Goal: Transaction & Acquisition: Purchase product/service

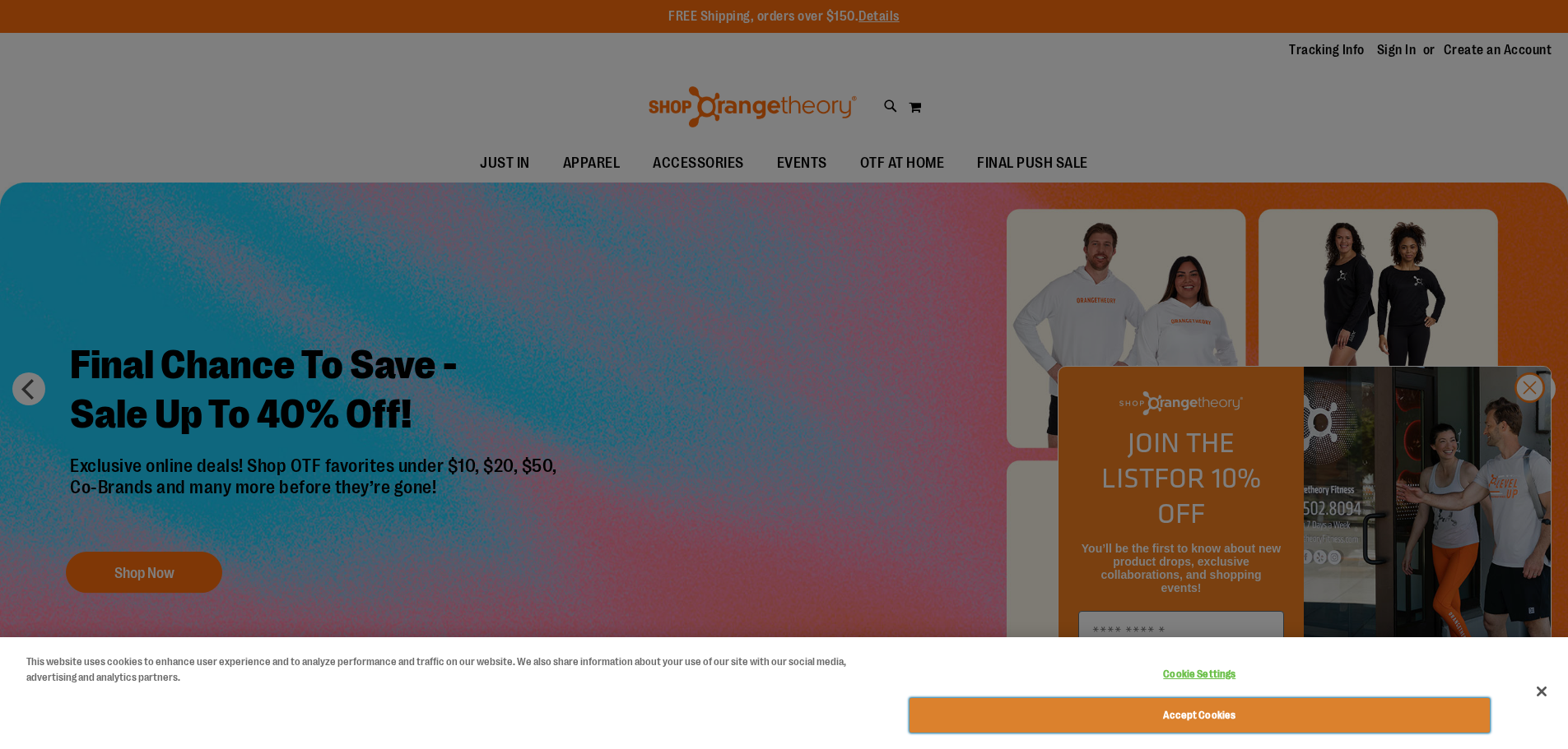
click at [1240, 712] on button "Accept Cookies" at bounding box center [1199, 715] width 581 height 34
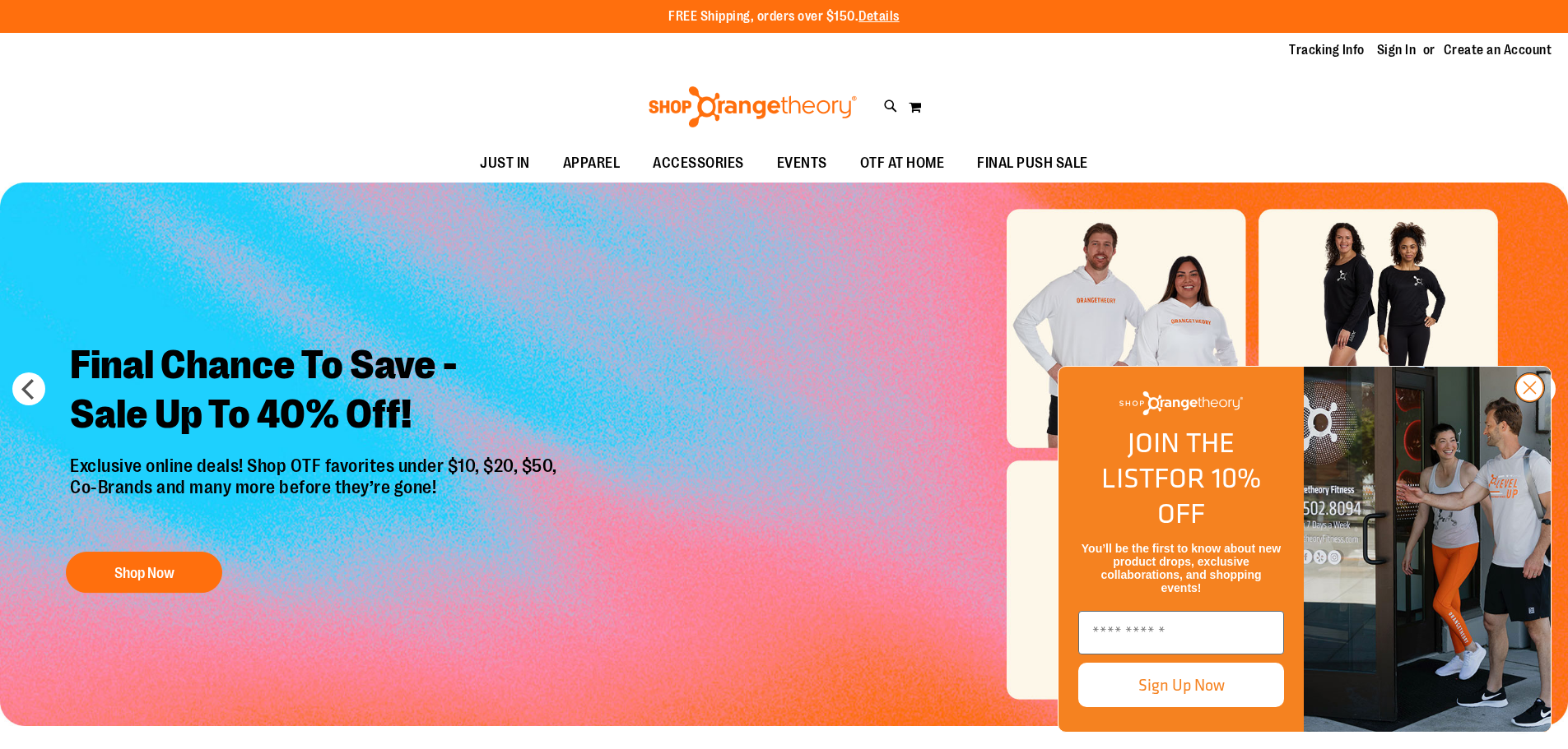
click at [1526, 402] on circle "Close dialog" at bounding box center [1529, 388] width 27 height 27
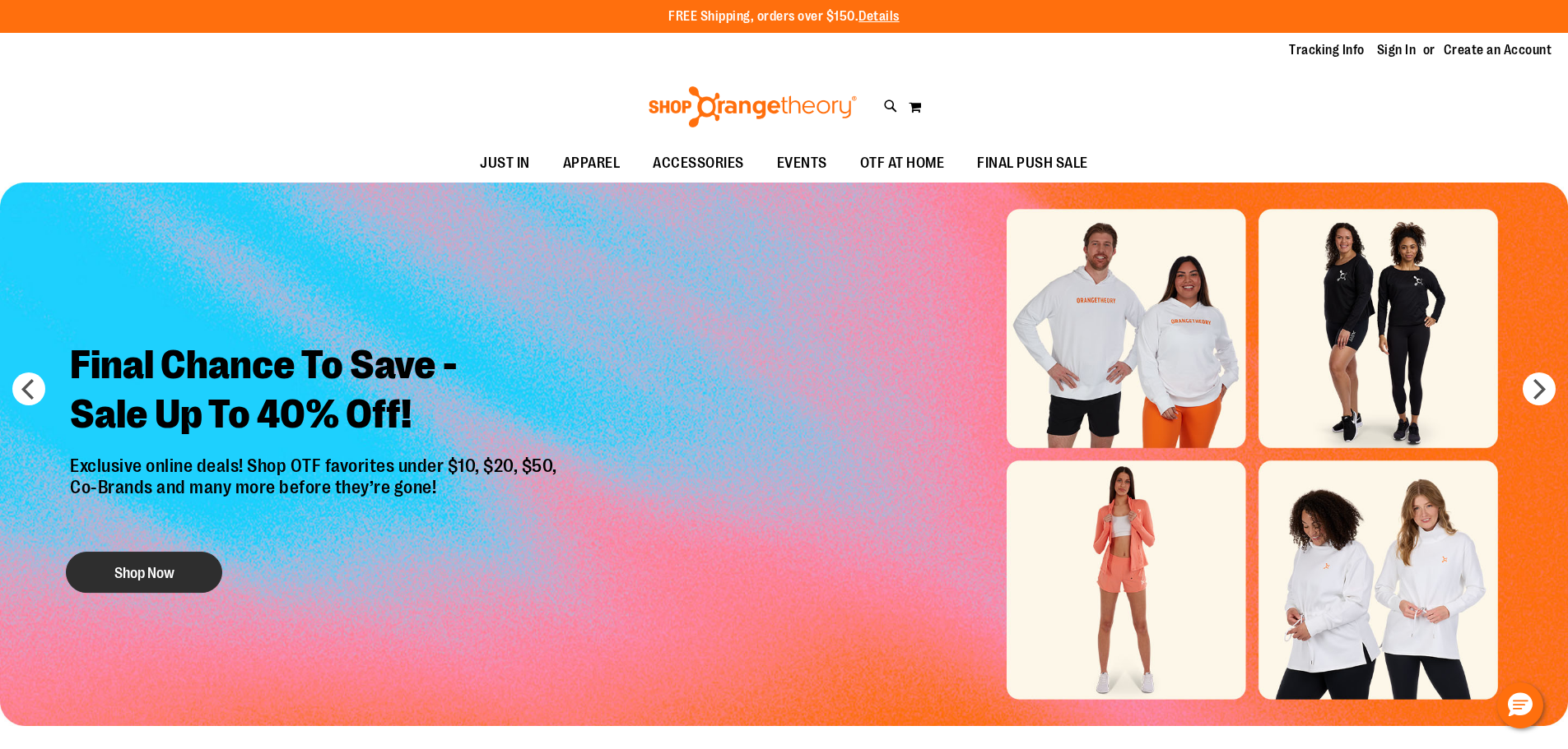
click at [152, 569] on button "Shop Now" at bounding box center [143, 572] width 156 height 41
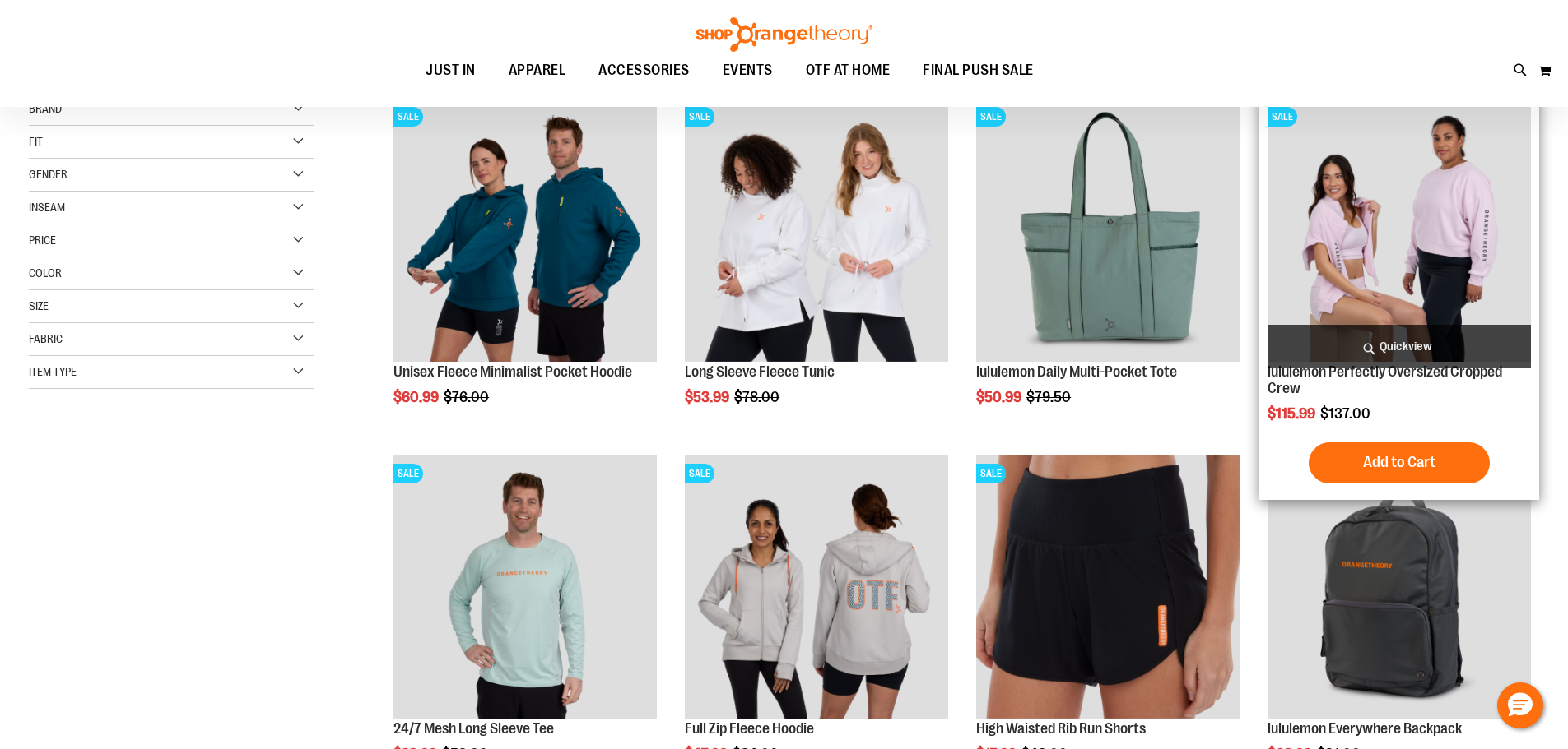
scroll to position [164, 0]
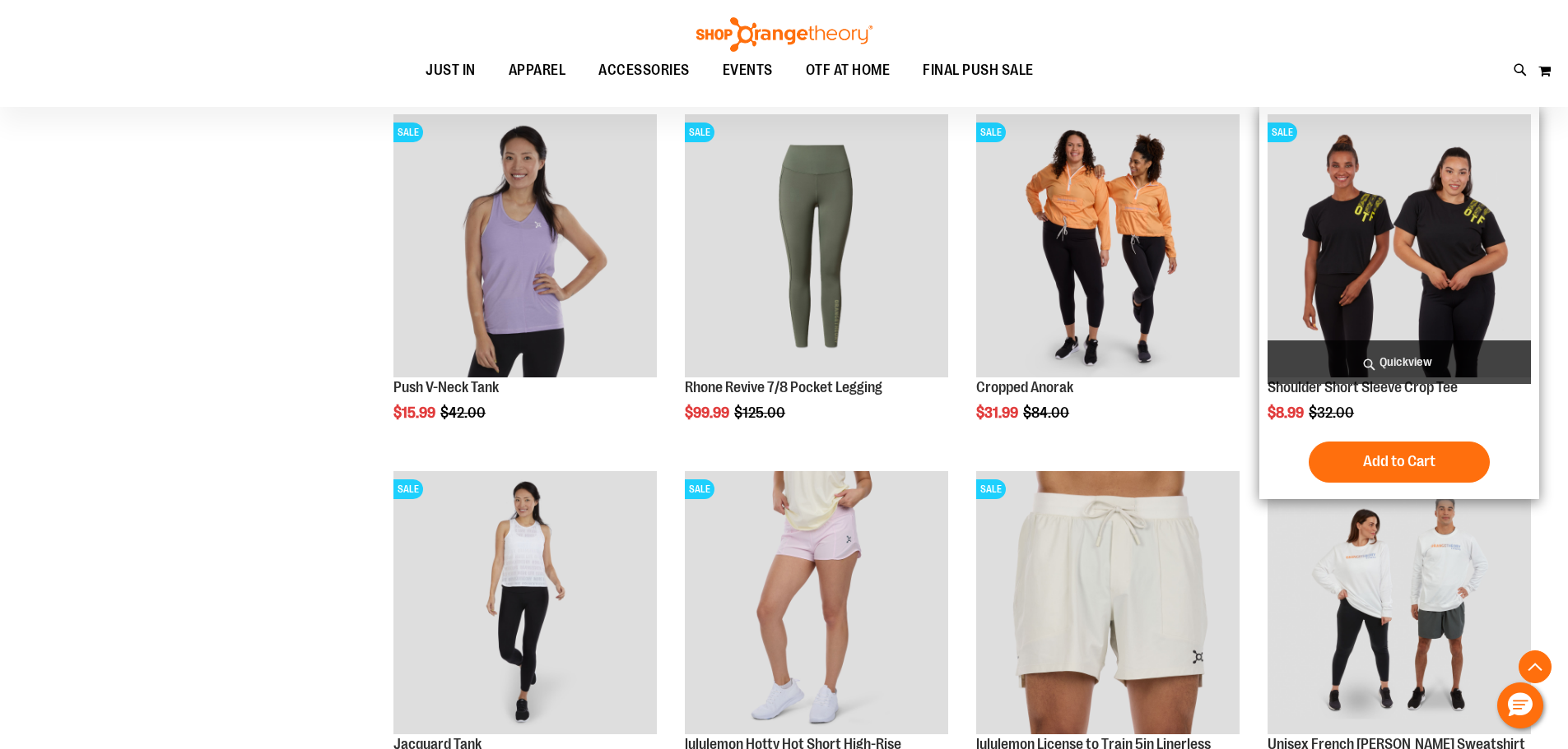
scroll to position [1233, 0]
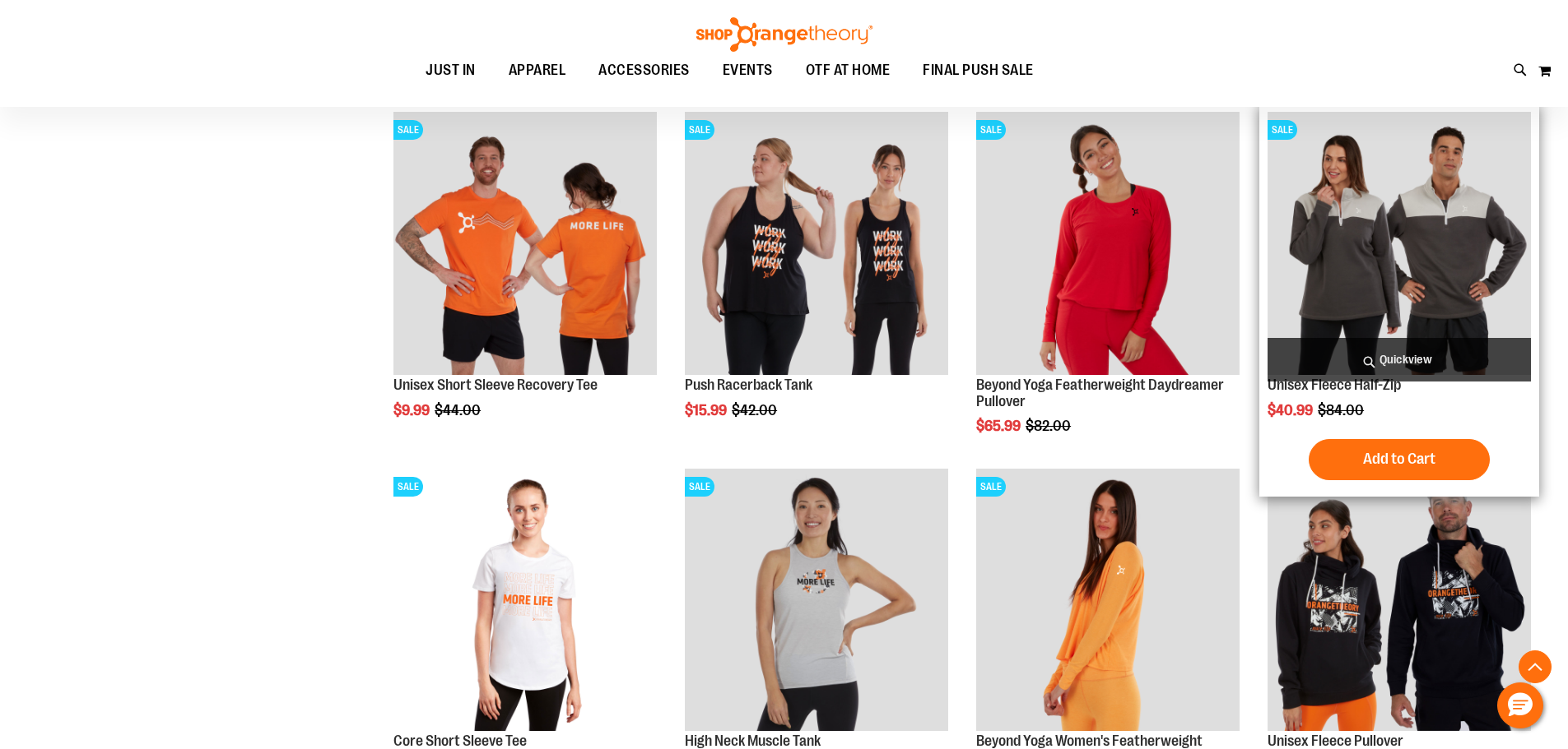
scroll to position [2878, 0]
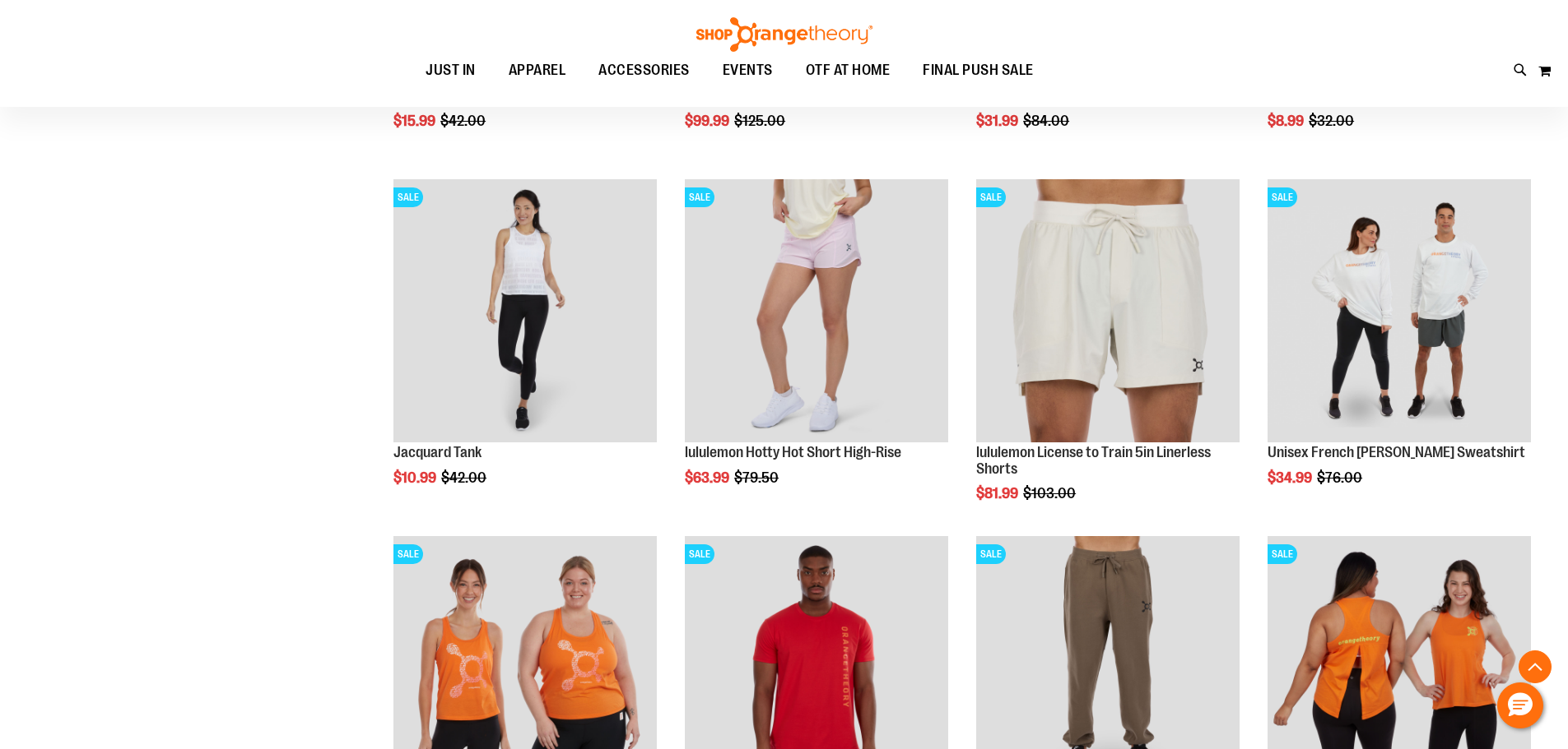
scroll to position [1233, 0]
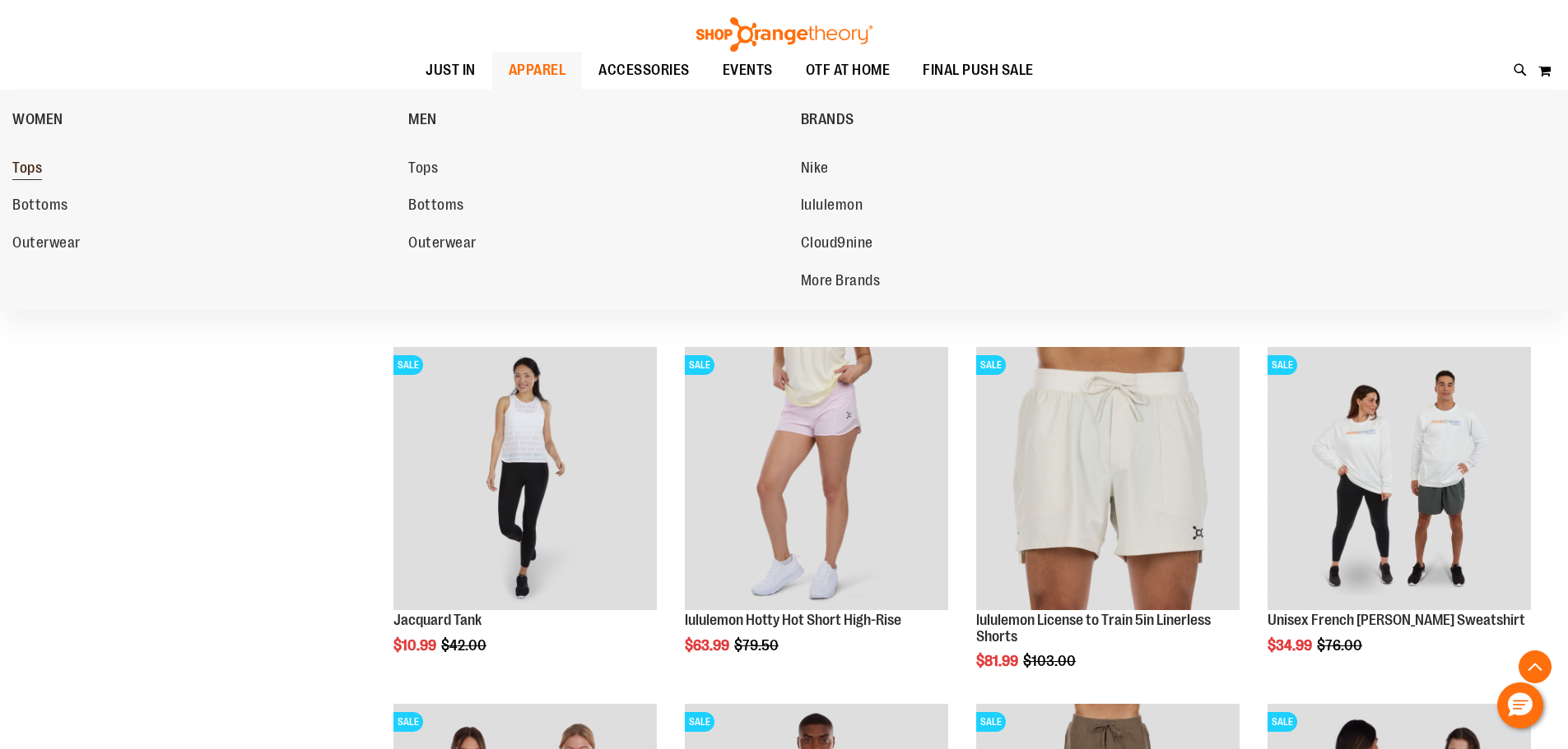
click at [55, 170] on link "Tops" at bounding box center [202, 169] width 380 height 29
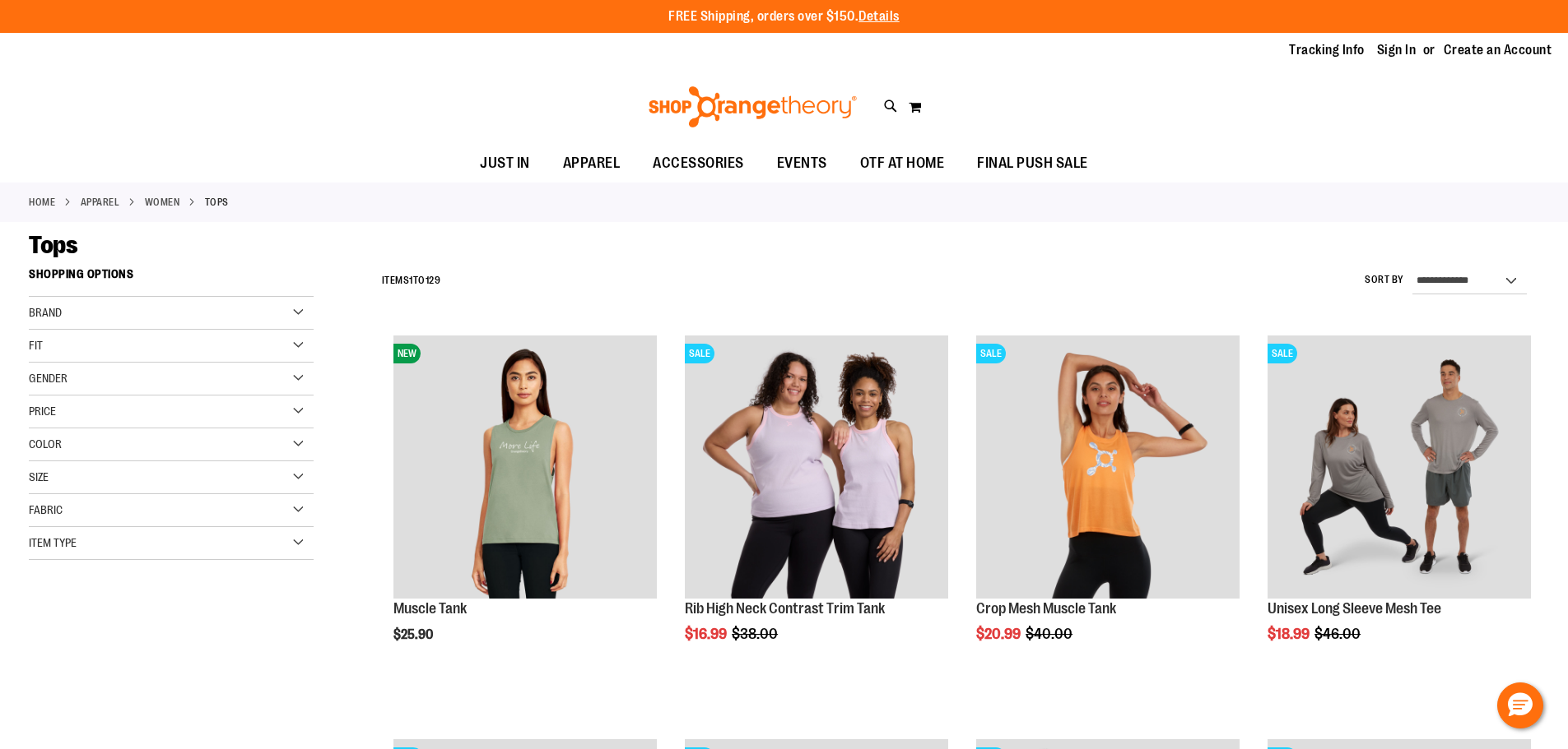
click at [260, 311] on div "Brand" at bounding box center [172, 313] width 285 height 33
click at [76, 364] on link "lululemon" at bounding box center [161, 364] width 273 height 18
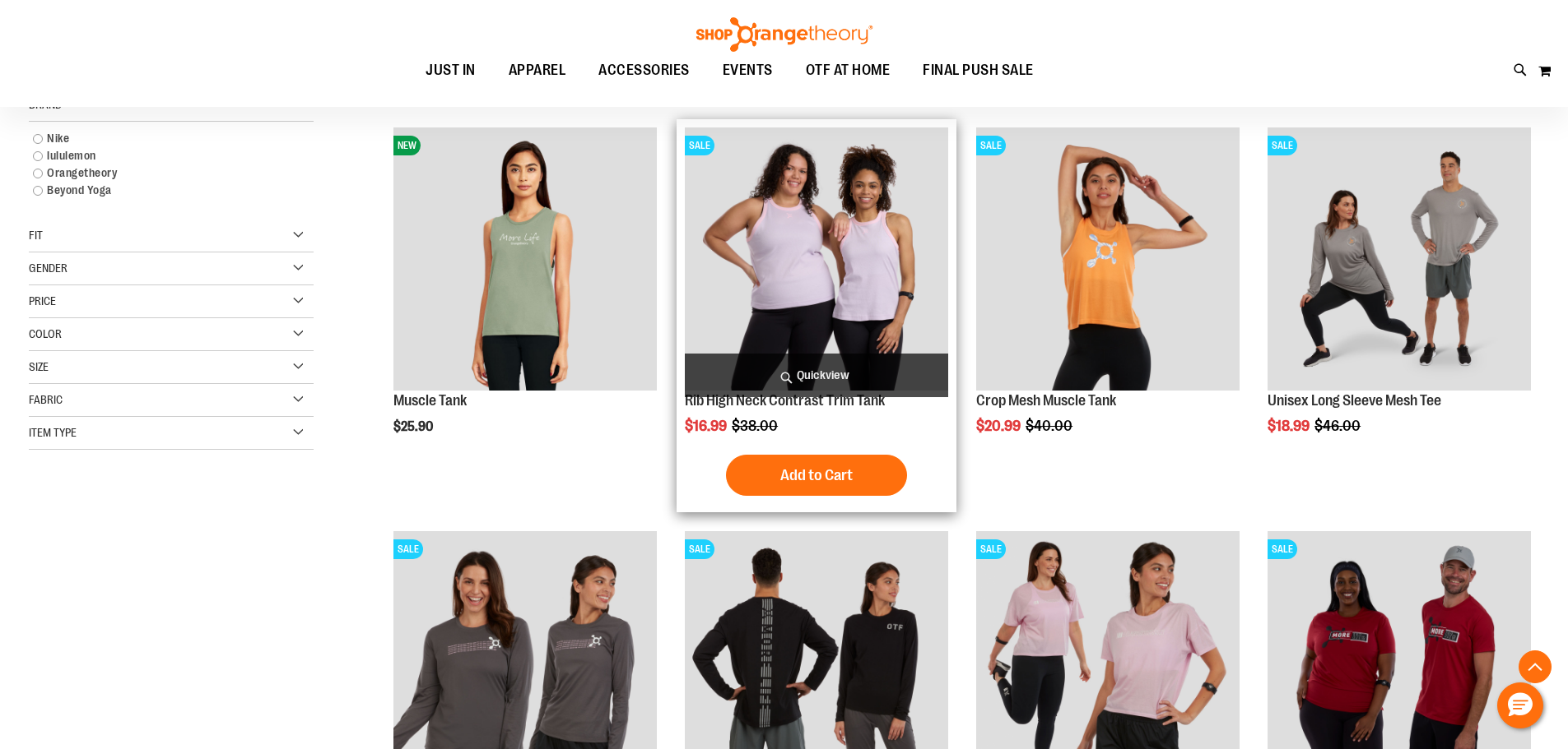
scroll to position [177, 0]
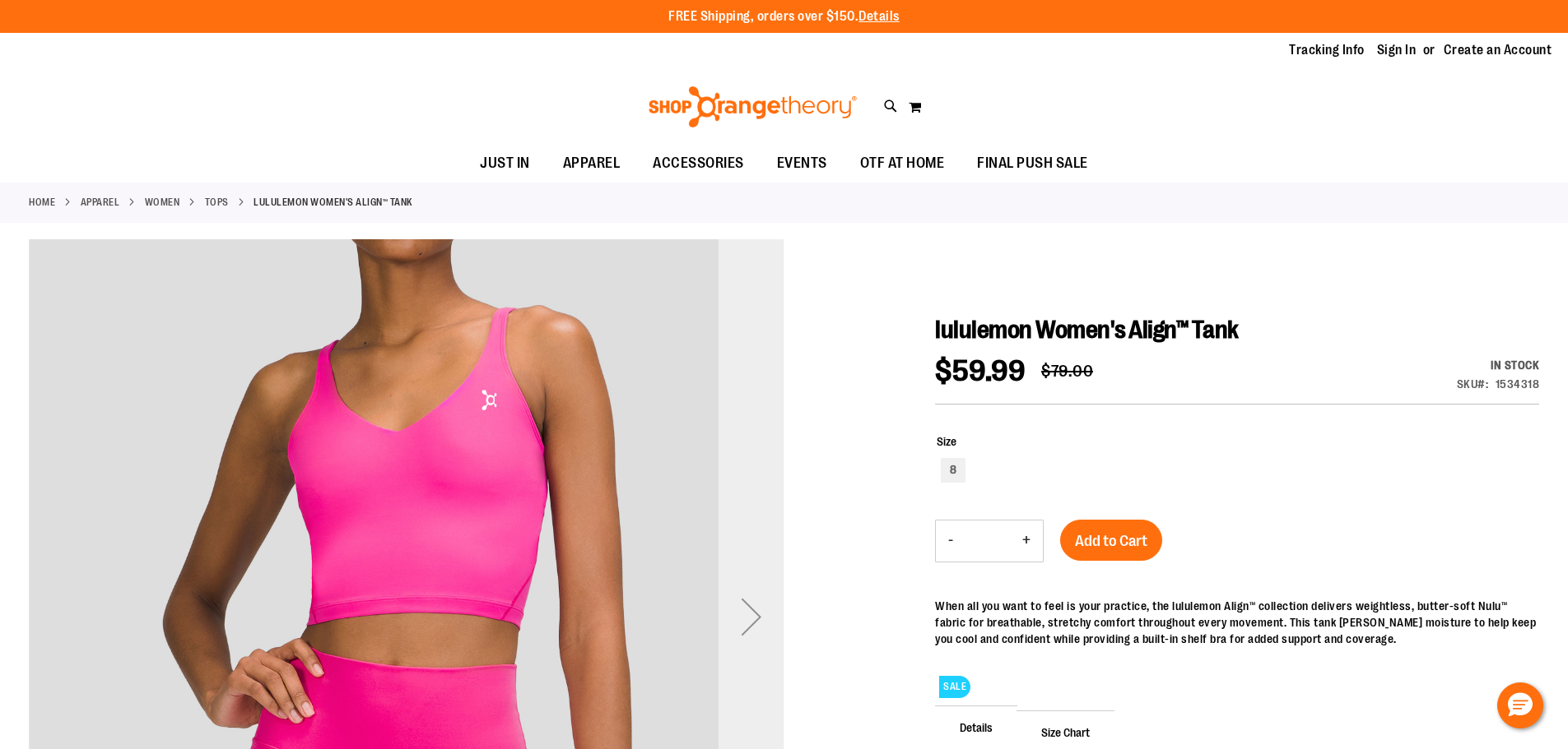
click at [766, 624] on div "Next" at bounding box center [750, 616] width 65 height 65
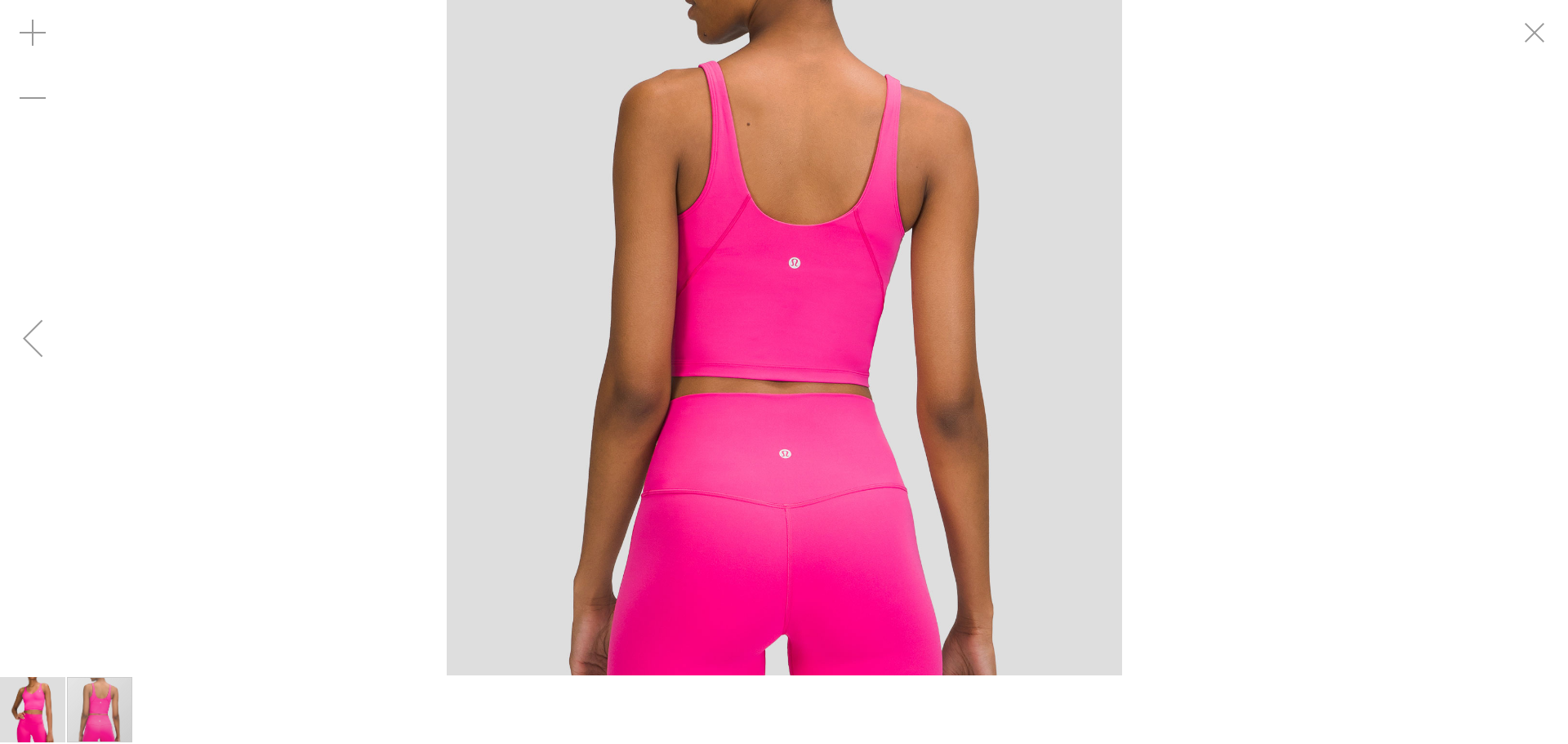
click at [44, 353] on div "Previous" at bounding box center [32, 337] width 65 height 65
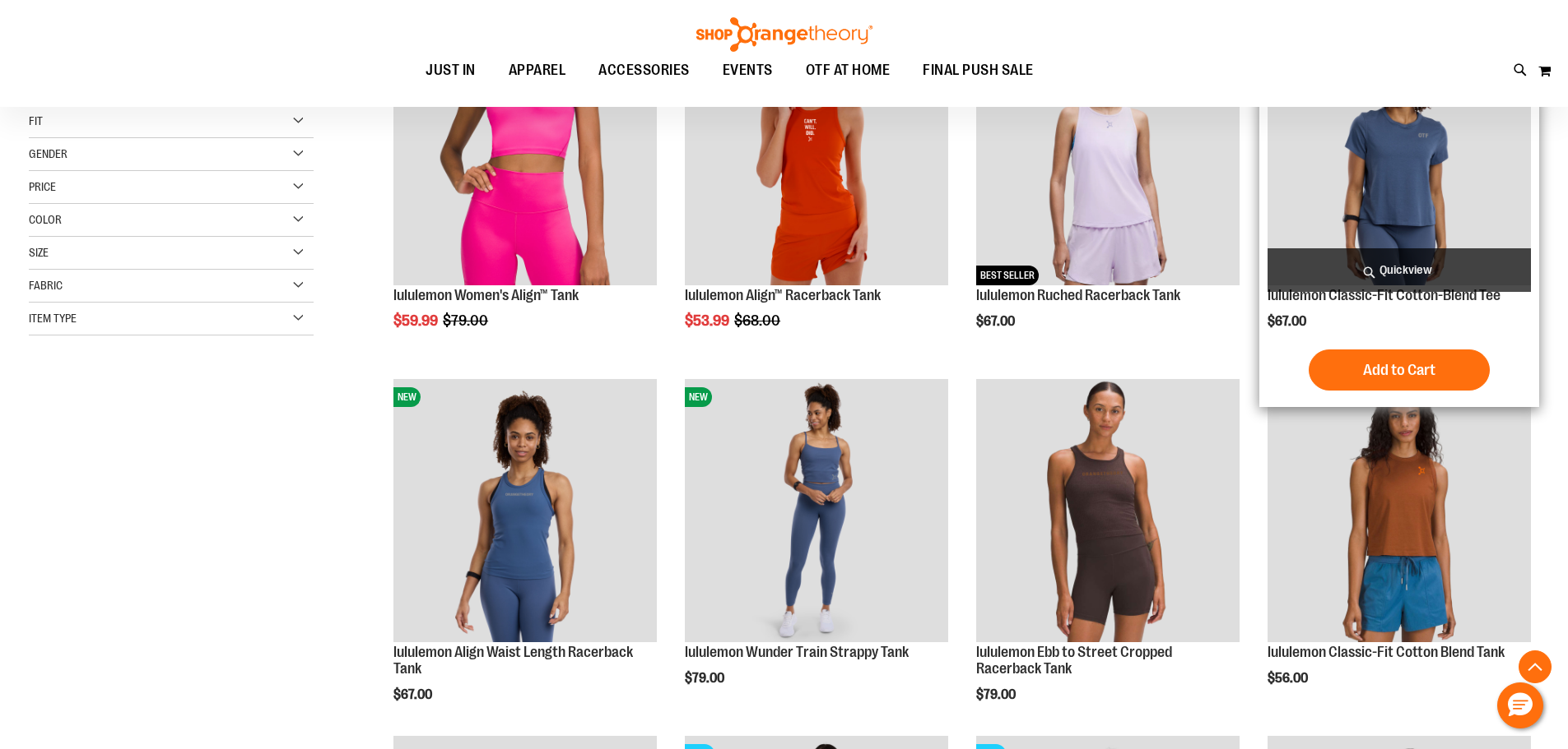
scroll to position [341, 0]
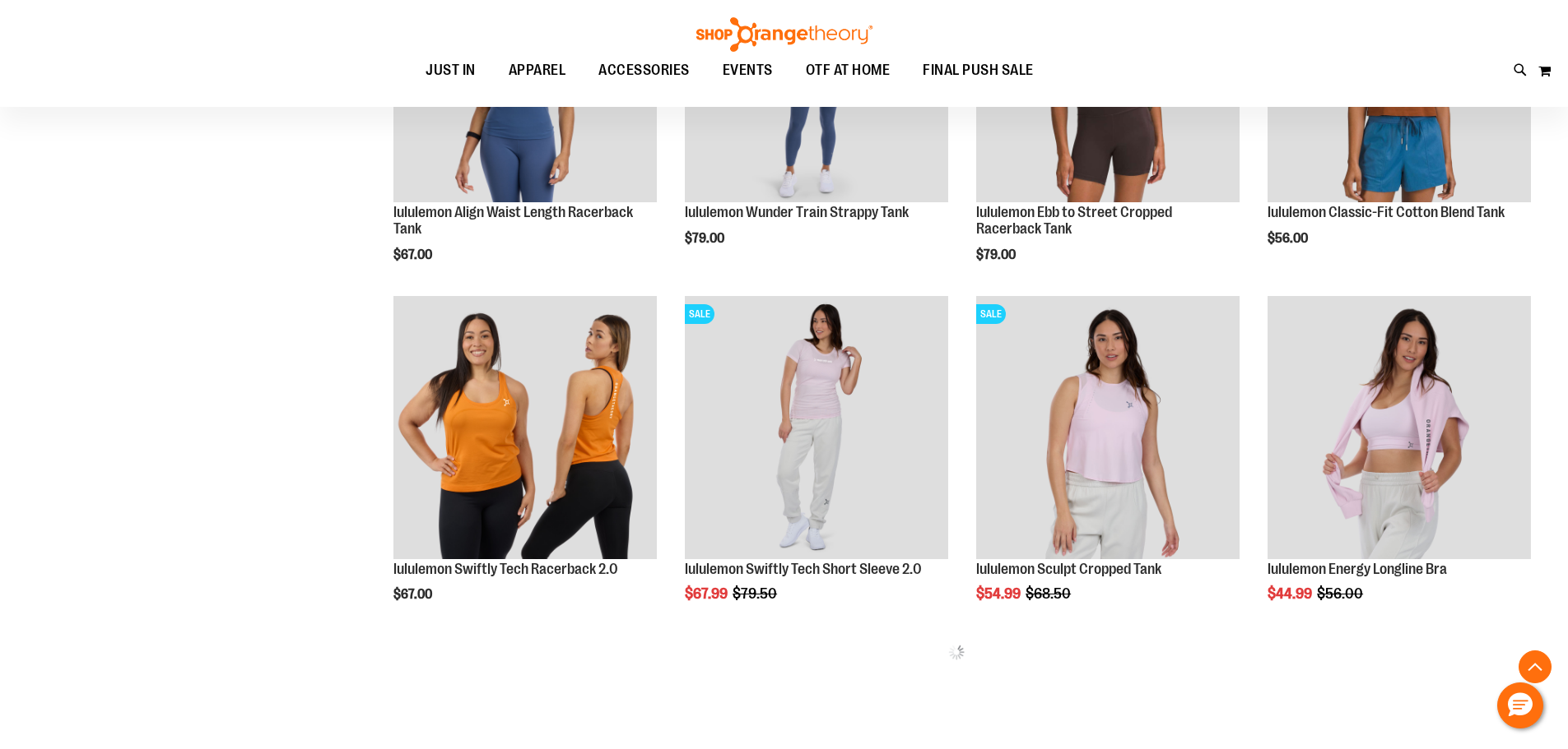
scroll to position [835, 0]
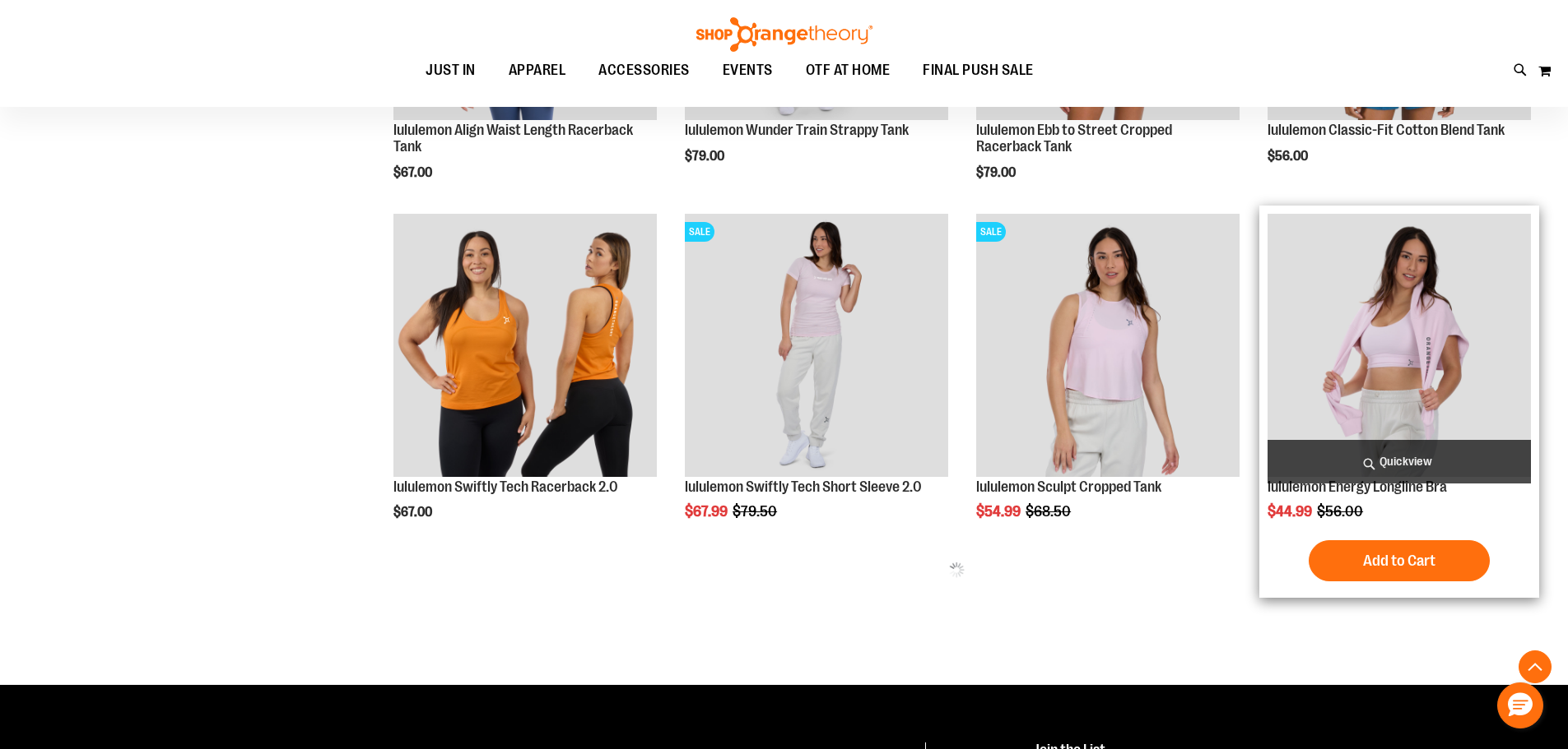
click at [1390, 334] on img "product" at bounding box center [1399, 345] width 263 height 263
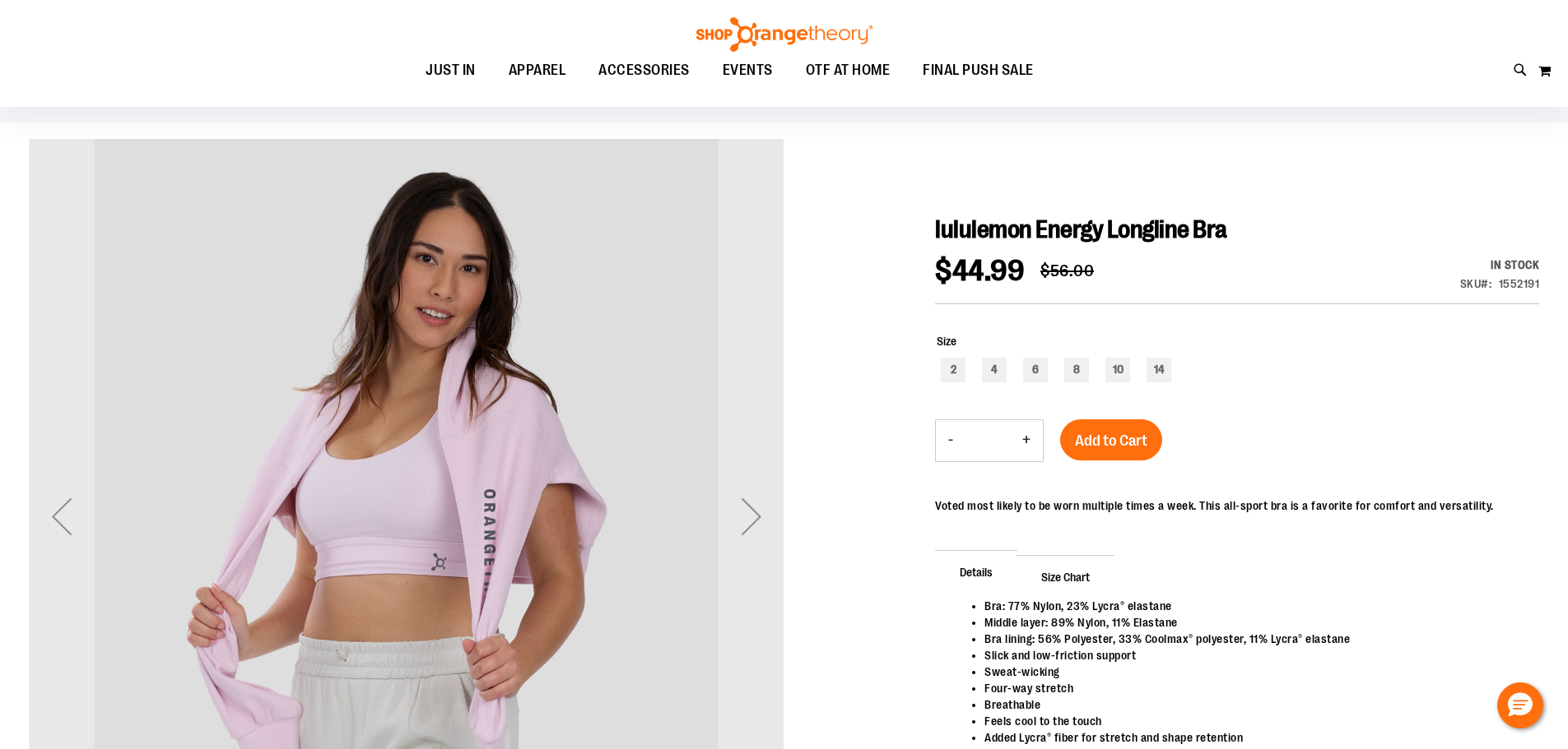
scroll to position [164, 0]
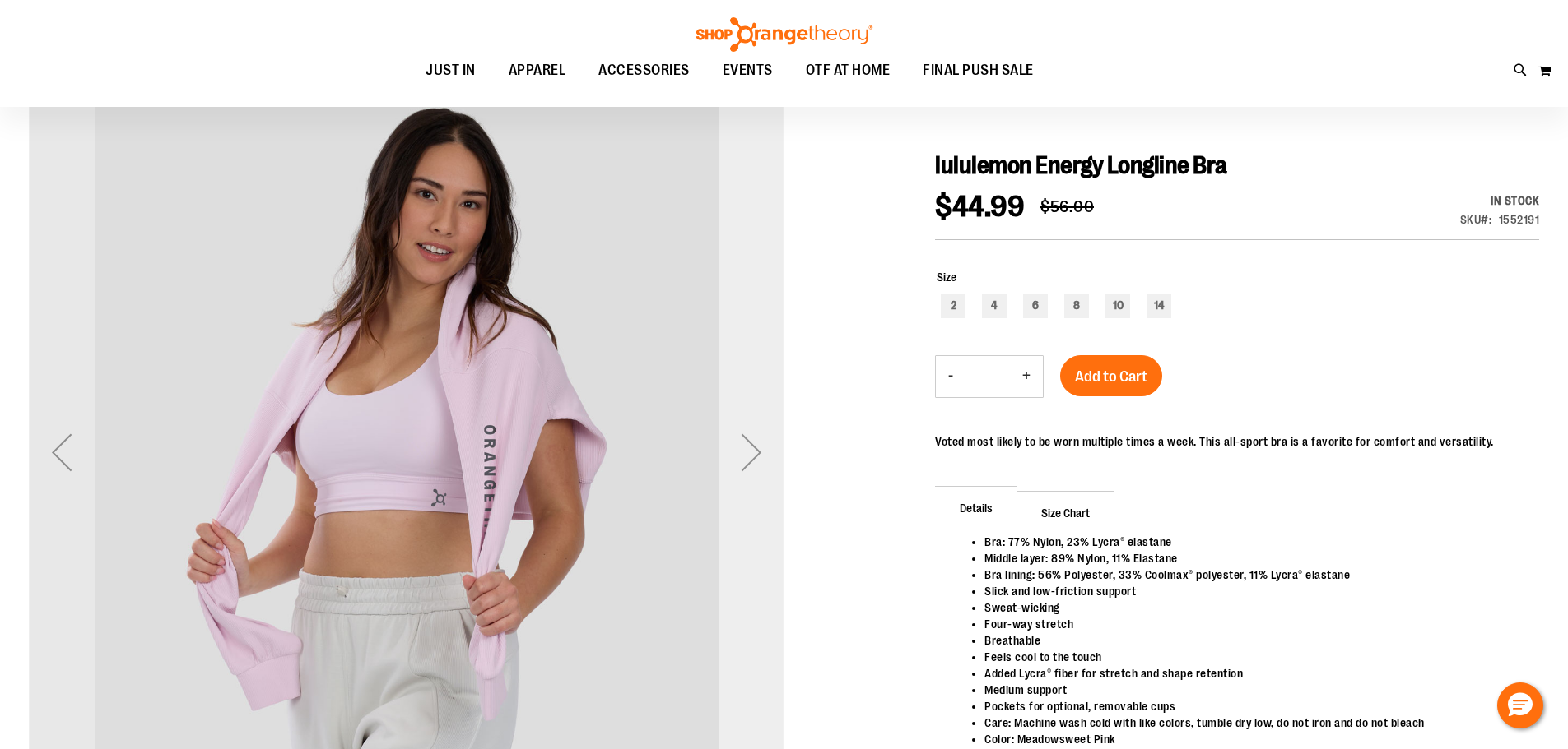
click at [767, 464] on div "Next" at bounding box center [750, 452] width 65 height 65
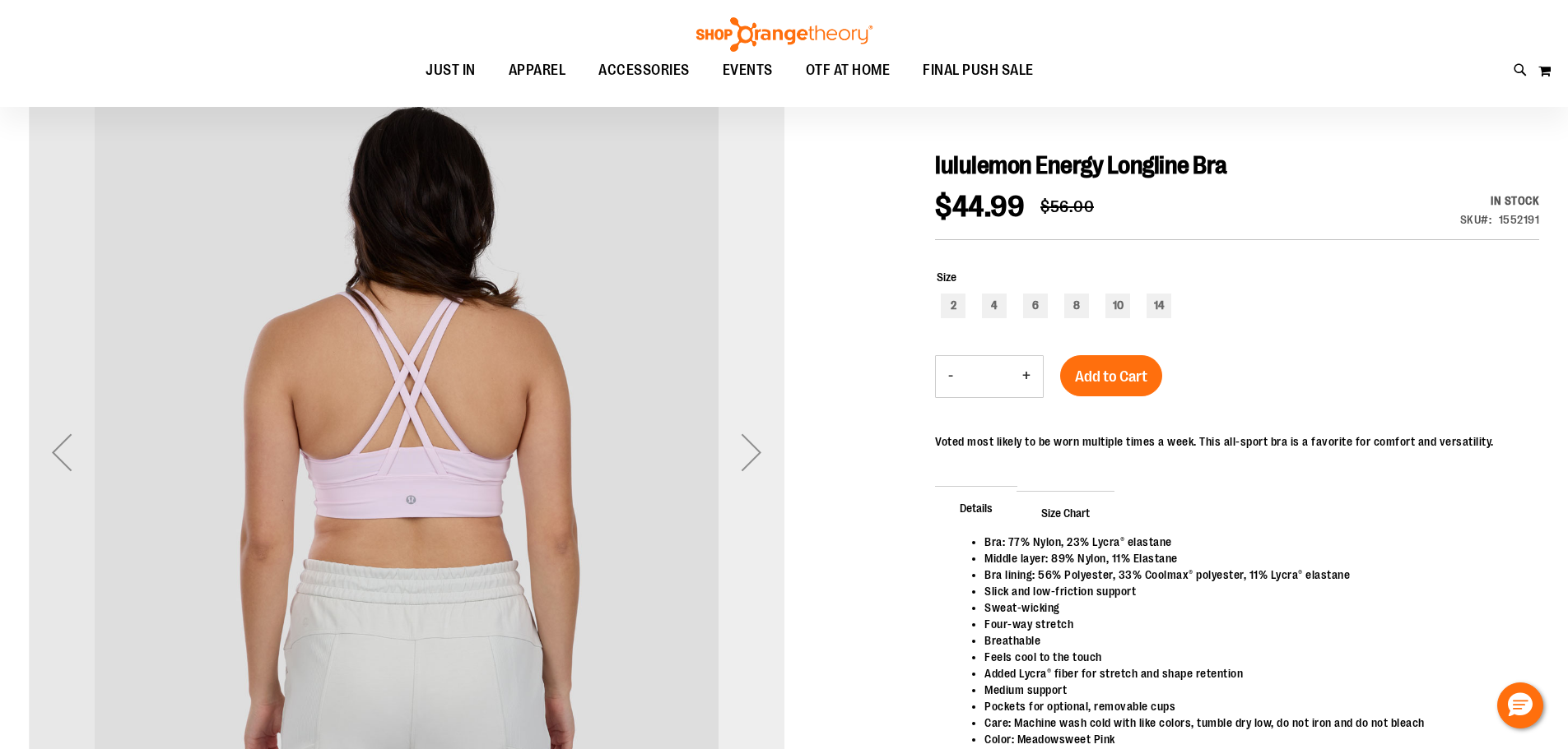
click at [767, 464] on div "Next" at bounding box center [750, 452] width 65 height 65
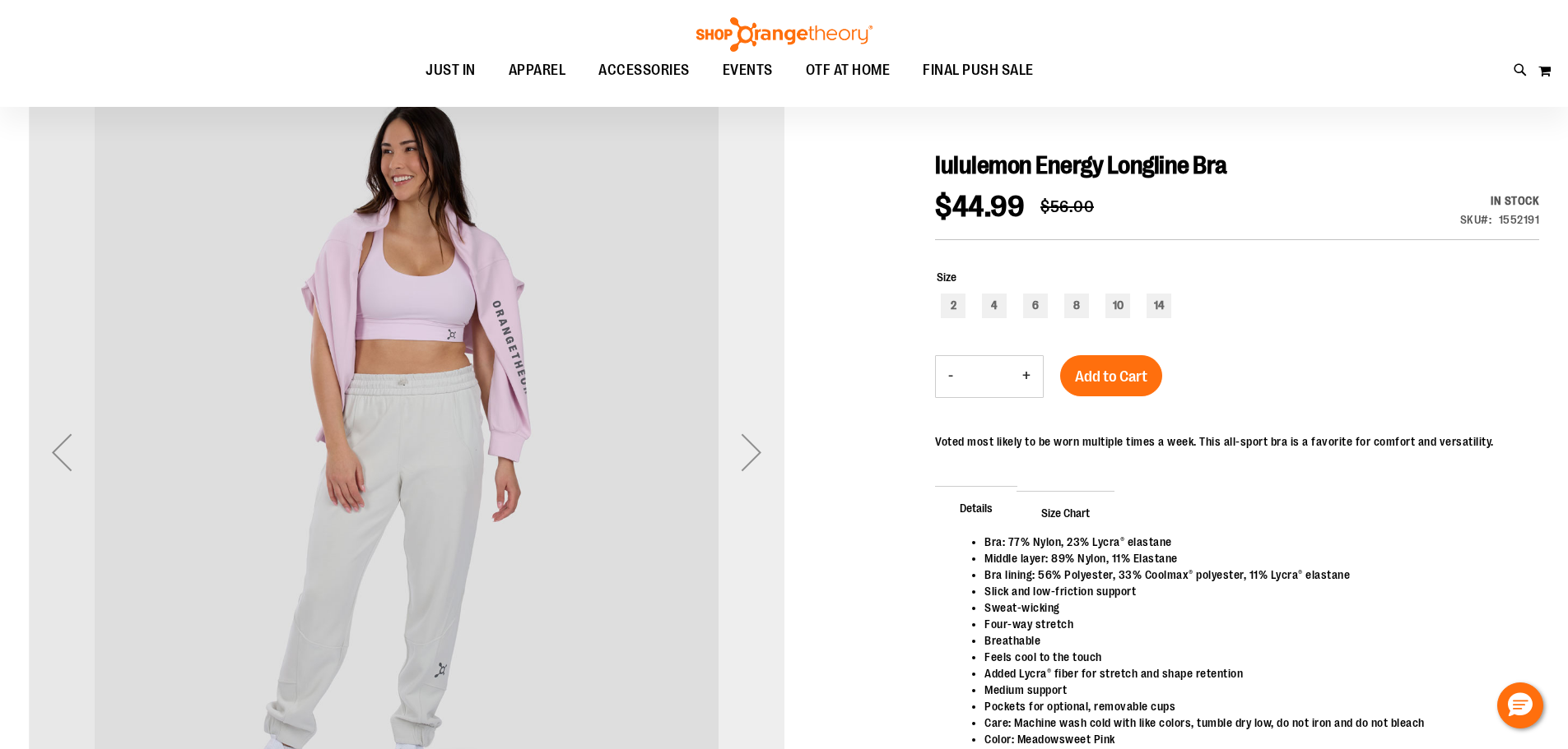
click at [767, 464] on div "Next" at bounding box center [750, 452] width 65 height 65
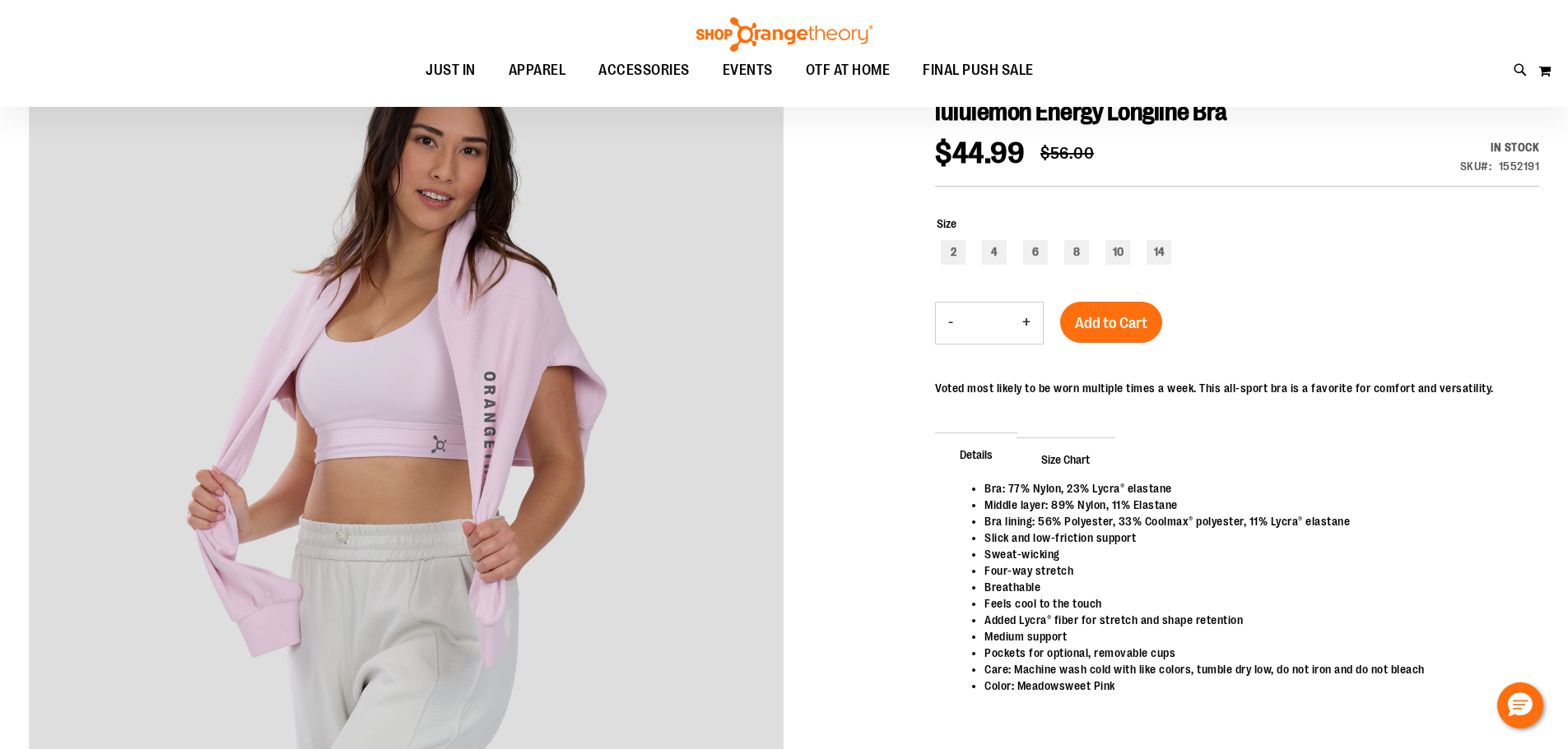
scroll to position [246, 0]
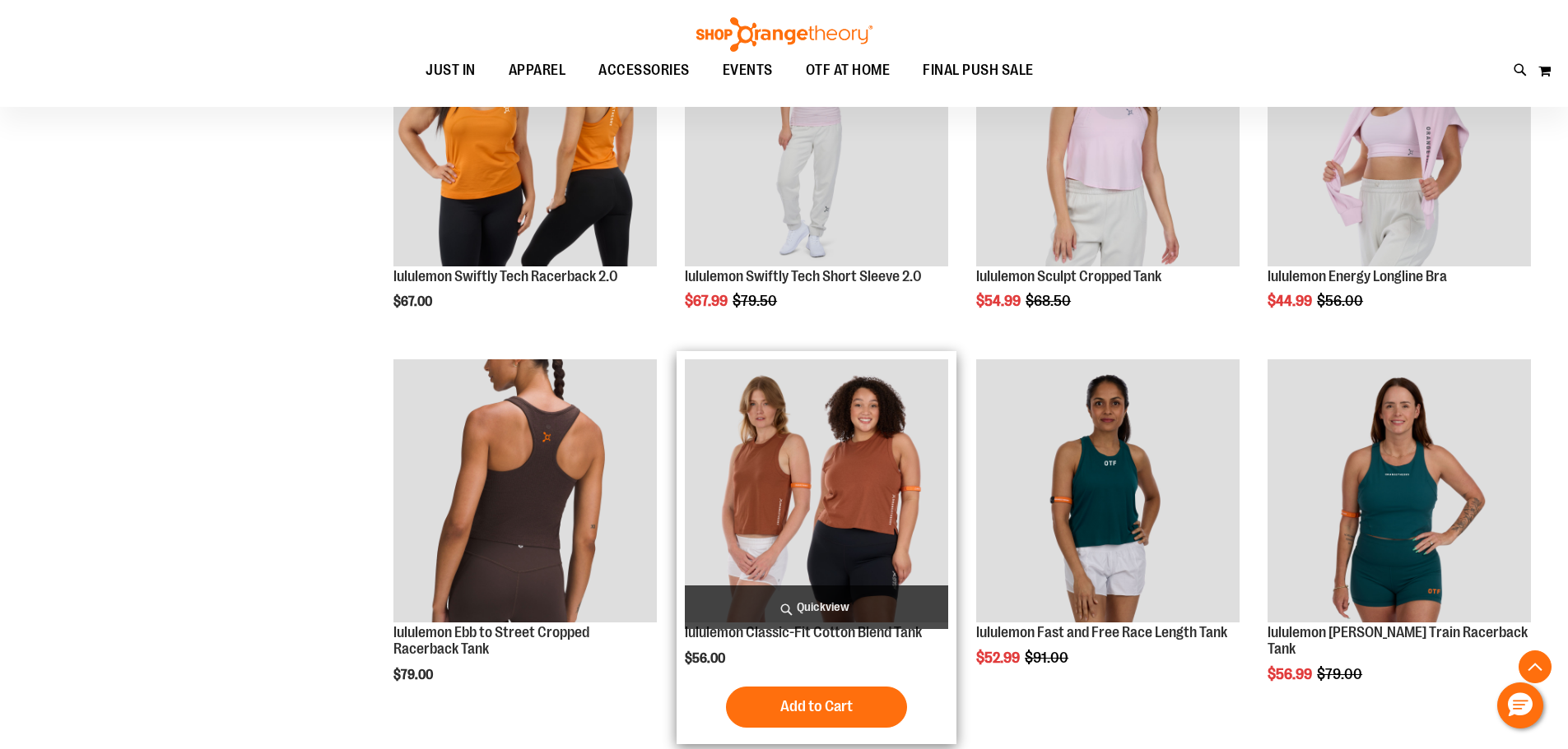
scroll to position [979, 0]
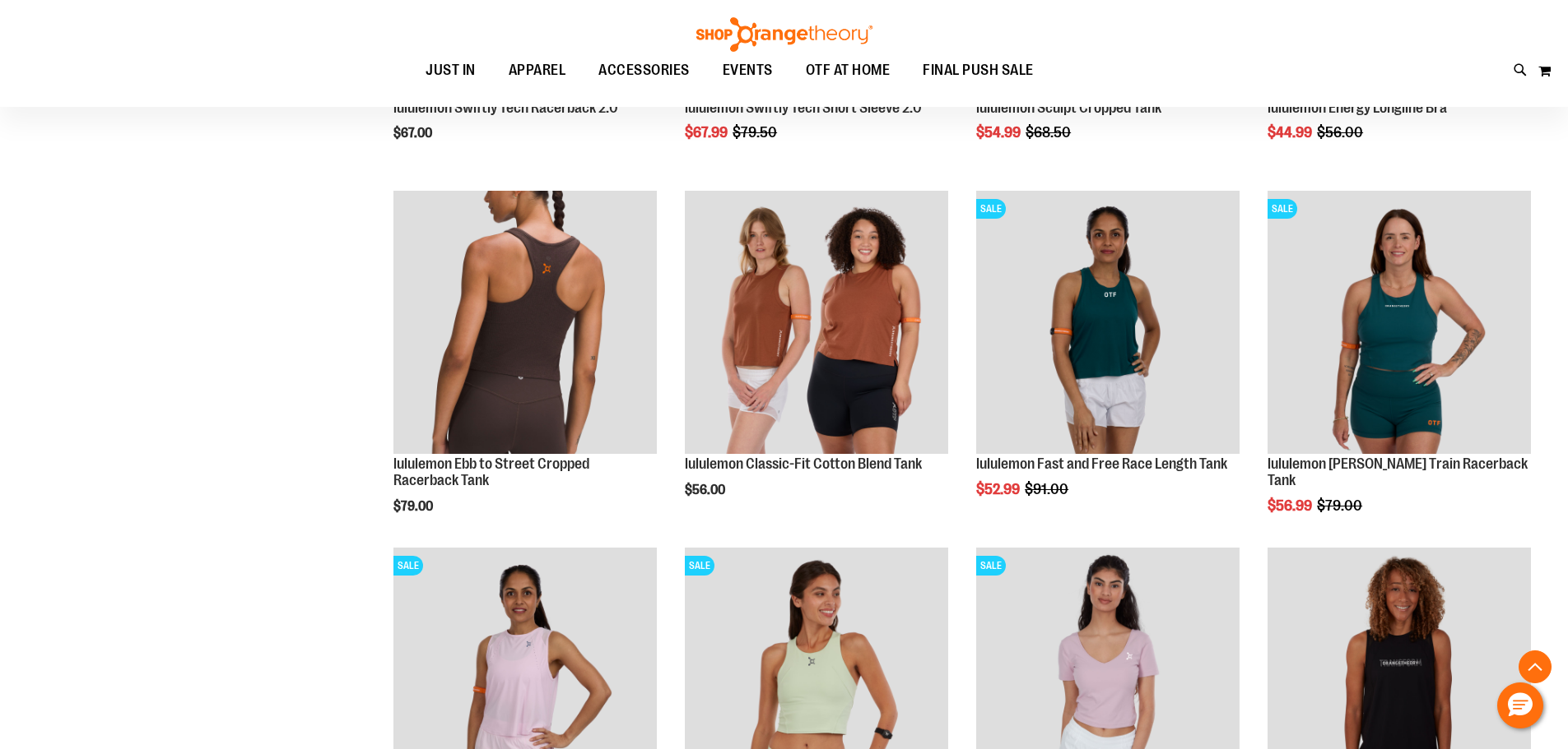
scroll to position [1061, 0]
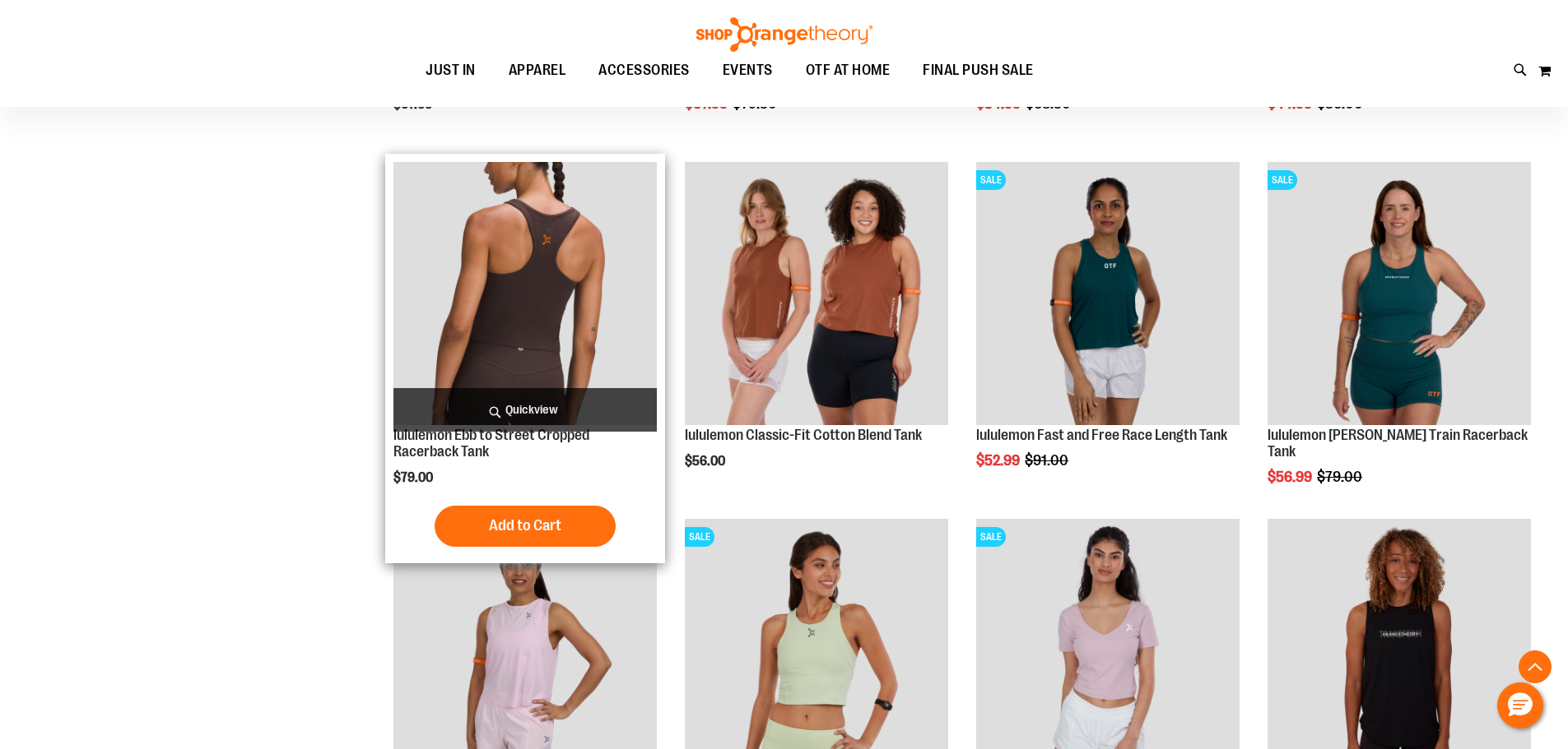
click at [522, 281] on img "product" at bounding box center [525, 294] width 263 height 263
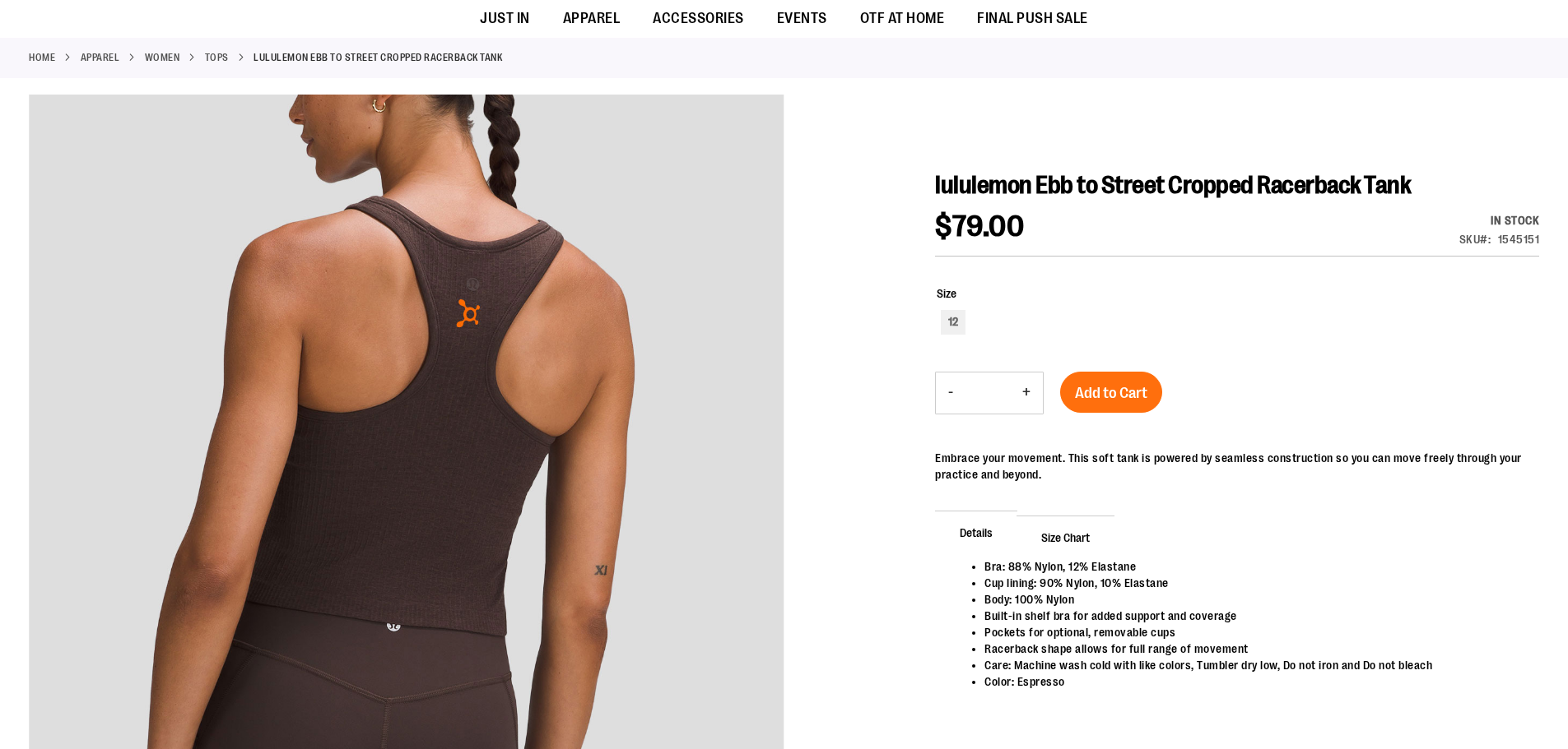
scroll to position [164, 0]
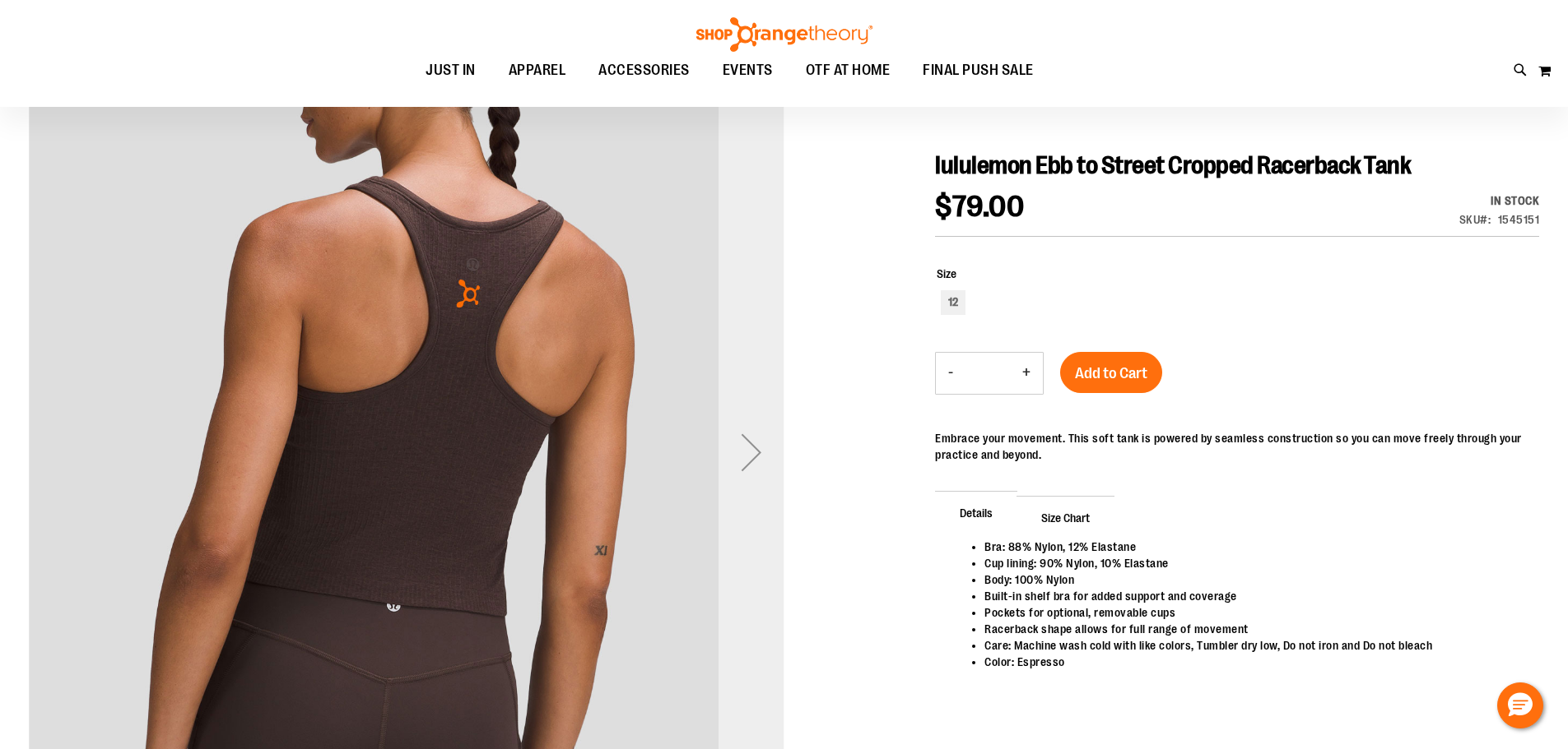
click at [741, 455] on div "Next" at bounding box center [750, 452] width 65 height 65
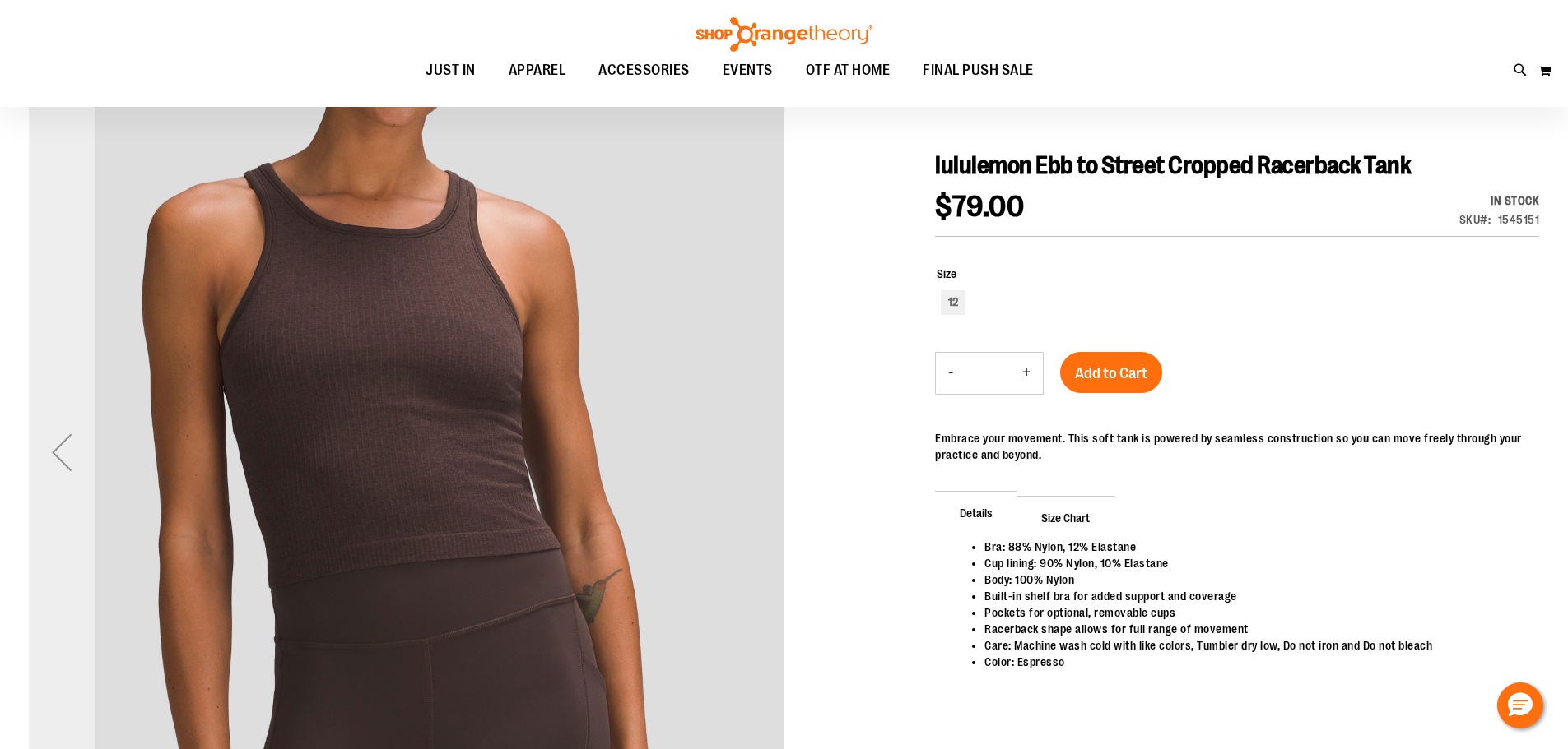
click at [92, 444] on div "Previous" at bounding box center [61, 452] width 65 height 65
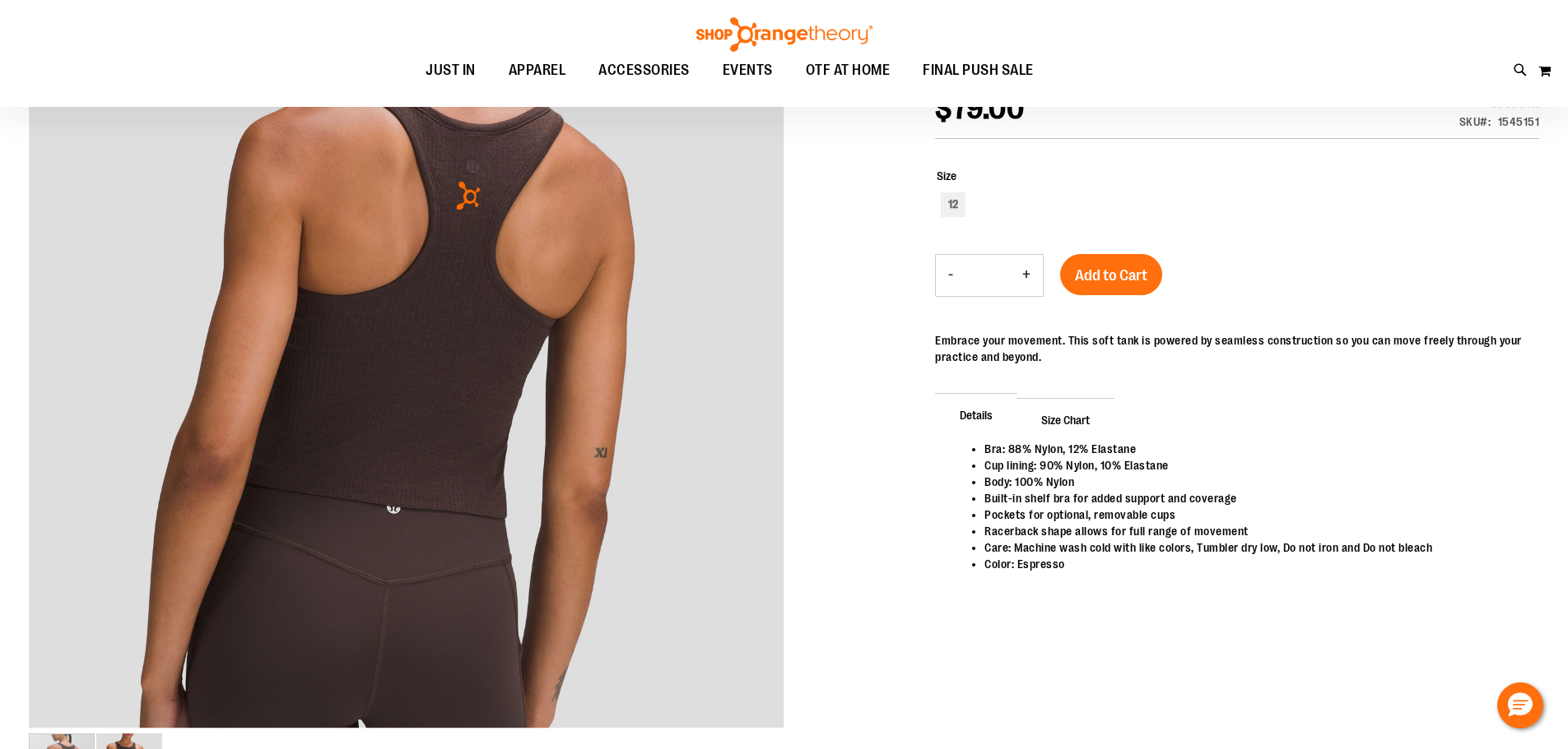
scroll to position [0, 0]
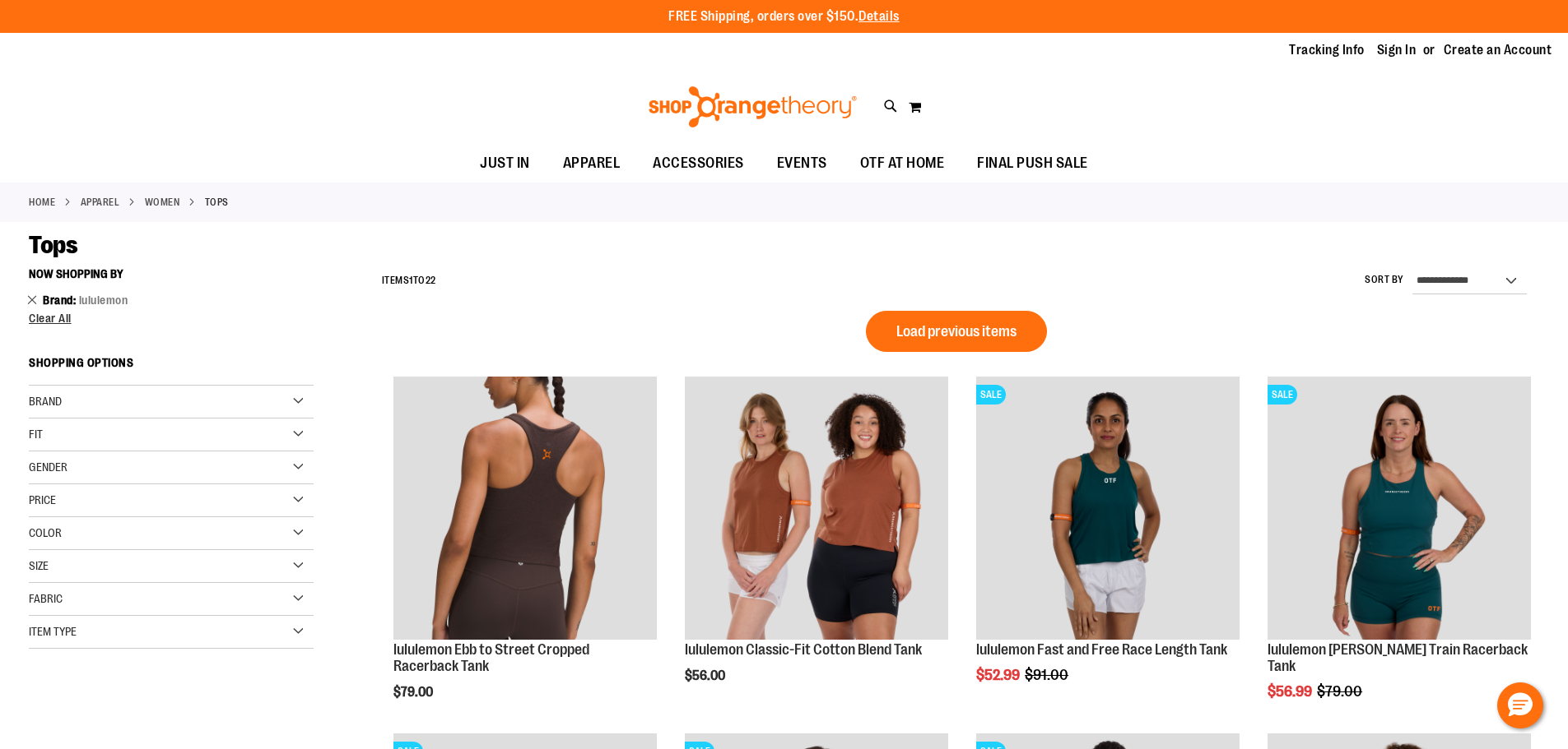
click at [29, 299] on link "Remove This Item" at bounding box center [32, 299] width 11 height 17
click at [30, 303] on link "Remove This Item" at bounding box center [32, 299] width 11 height 17
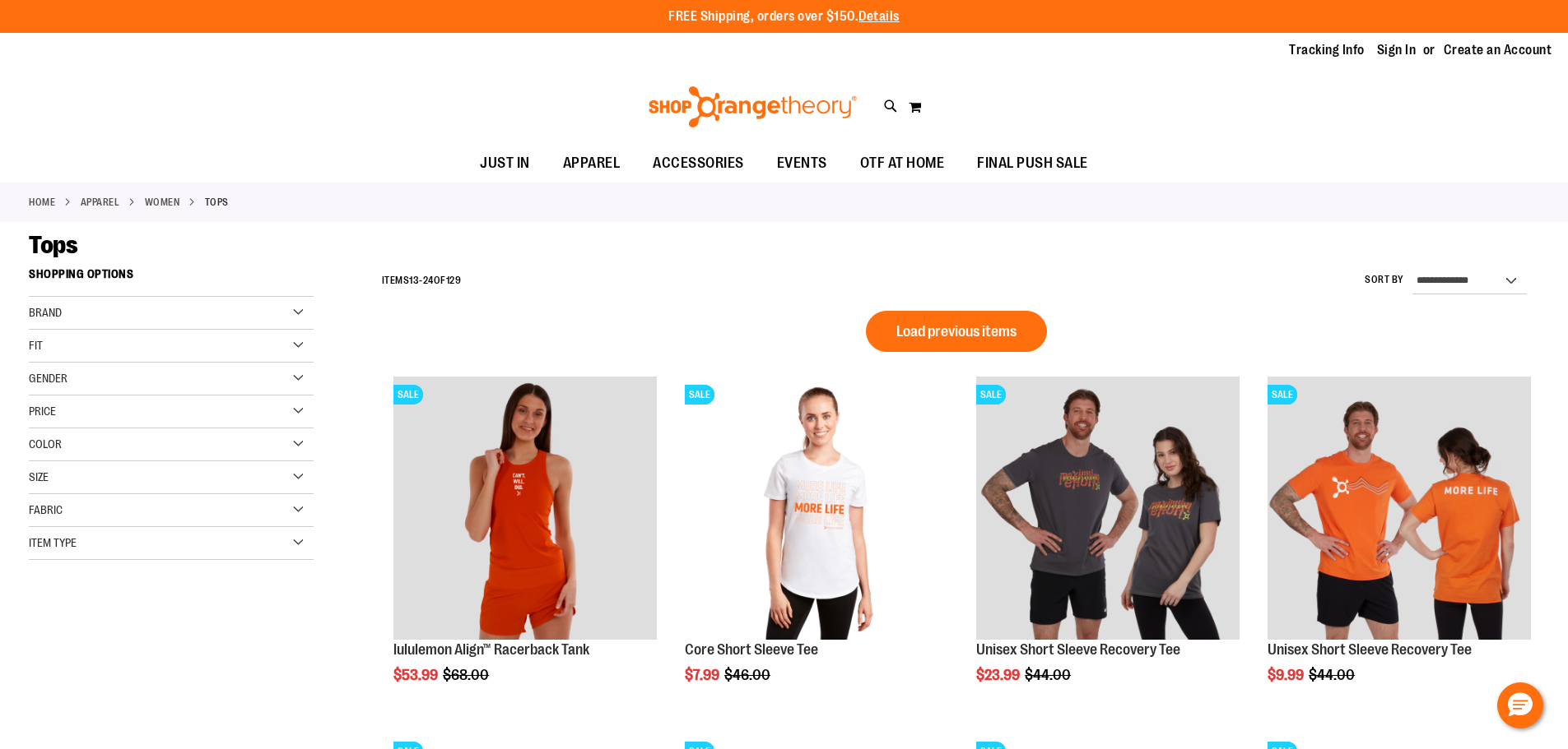
click at [292, 314] on div "Brand" at bounding box center [172, 313] width 285 height 33
click at [55, 351] on link "Nike" at bounding box center [161, 347] width 273 height 18
